Goal: Information Seeking & Learning: Check status

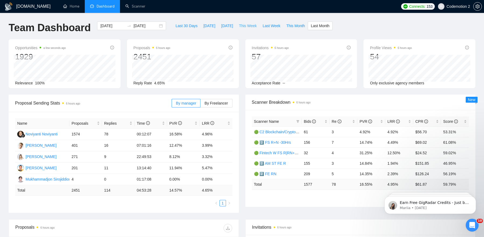
click at [248, 27] on span "This Week" at bounding box center [248, 26] width 18 height 6
type input "[DATE]"
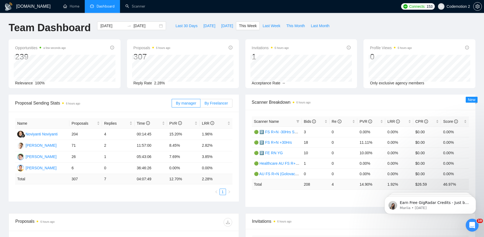
click at [212, 104] on span "By Freelancer" at bounding box center [215, 103] width 23 height 4
click at [200, 105] on input "By Freelancer" at bounding box center [200, 105] width 0 height 0
click at [76, 156] on td "25" at bounding box center [85, 156] width 33 height 11
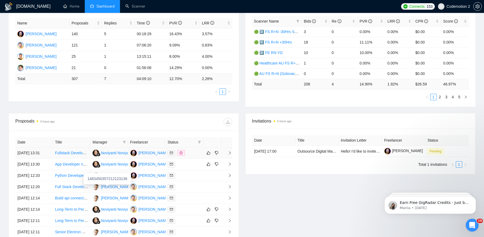
scroll to position [96, 0]
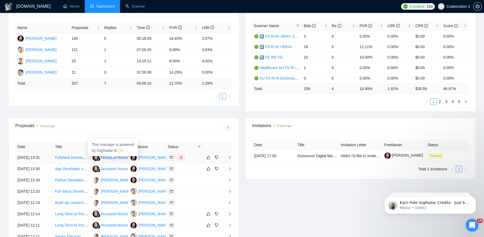
click at [122, 149] on span "This manager is powered by GigRadar AI ✨." at bounding box center [113, 148] width 42 height 10
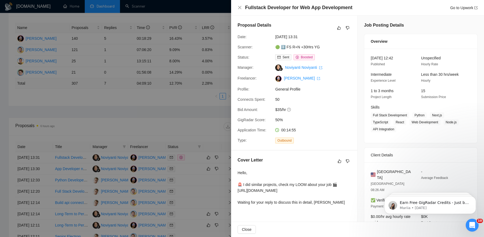
click at [124, 144] on div at bounding box center [242, 118] width 484 height 237
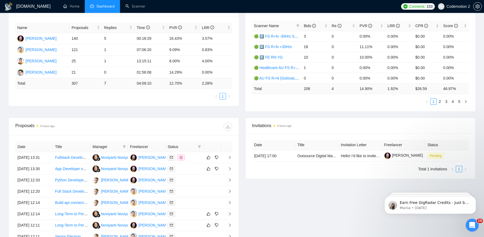
click at [124, 146] on icon "filter" at bounding box center [124, 146] width 3 height 3
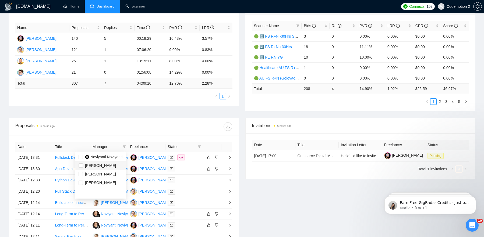
click at [103, 165] on span "[PERSON_NAME]" at bounding box center [100, 165] width 31 height 4
checkbox input "true"
click at [134, 130] on div at bounding box center [178, 126] width 108 height 9
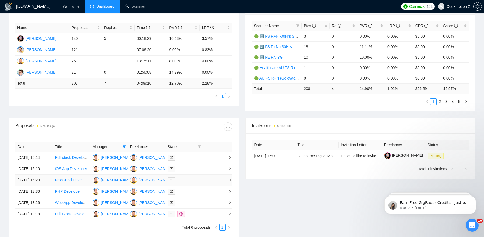
scroll to position [139, 0]
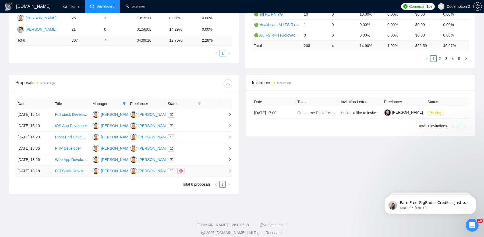
click at [229, 173] on icon "right" at bounding box center [230, 171] width 4 height 4
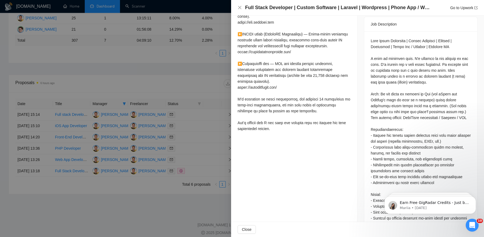
scroll to position [0, 0]
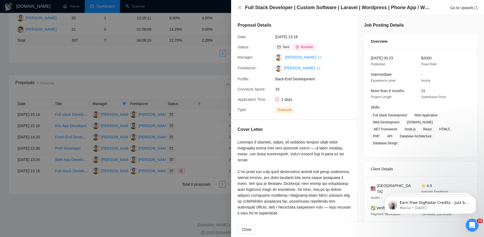
click at [184, 181] on div at bounding box center [242, 118] width 484 height 237
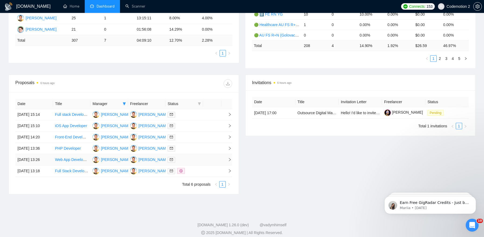
click at [198, 163] on div at bounding box center [184, 160] width 33 height 6
click at [196, 140] on div at bounding box center [184, 137] width 33 height 6
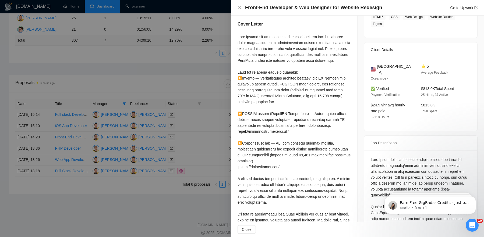
scroll to position [105, 0]
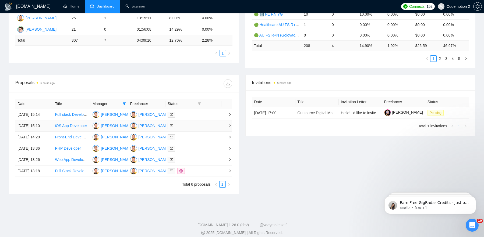
click at [191, 129] on div at bounding box center [184, 126] width 33 height 6
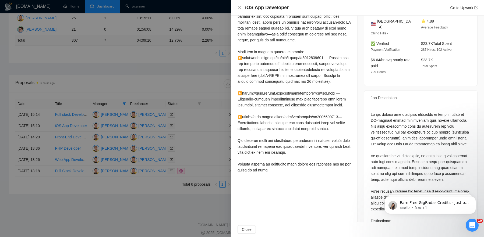
scroll to position [0, 0]
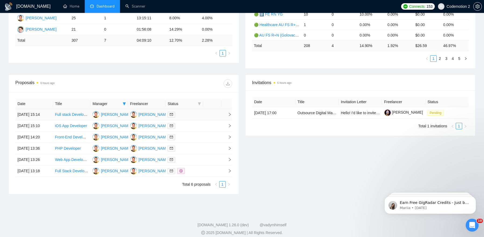
click at [189, 116] on div at bounding box center [184, 115] width 33 height 6
click at [197, 174] on div at bounding box center [184, 171] width 33 height 6
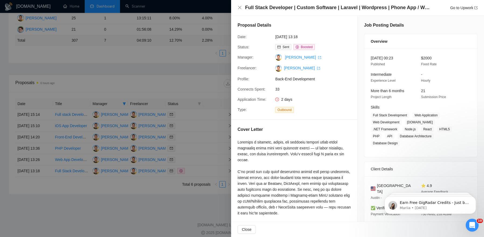
click at [468, 5] on div "Go to Upwork" at bounding box center [463, 8] width 27 height 6
click at [467, 8] on link "Go to Upwork" at bounding box center [463, 8] width 27 height 4
click at [206, 154] on div at bounding box center [242, 118] width 484 height 237
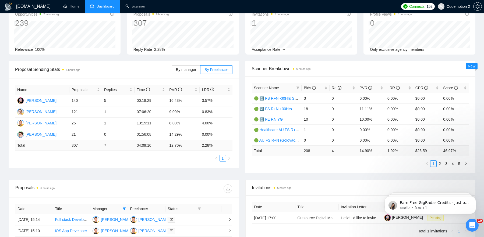
scroll to position [19, 0]
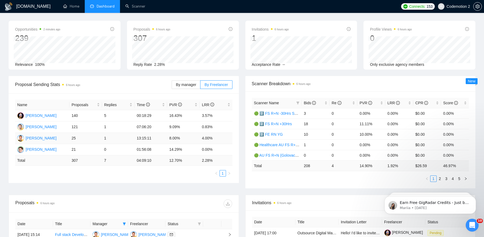
click at [73, 139] on td "25" at bounding box center [85, 138] width 33 height 11
